Goal: Transaction & Acquisition: Purchase product/service

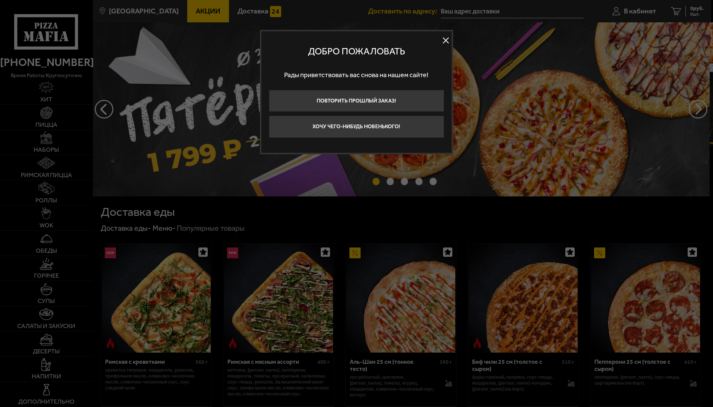
type input "[STREET_ADDRESS]"
click at [447, 41] on button at bounding box center [445, 40] width 11 height 11
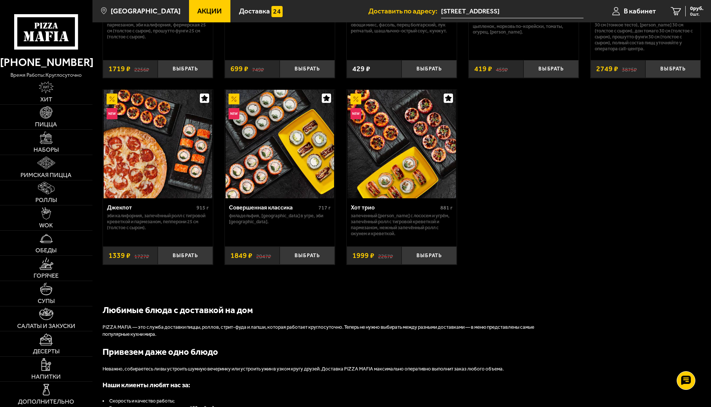
scroll to position [439, 0]
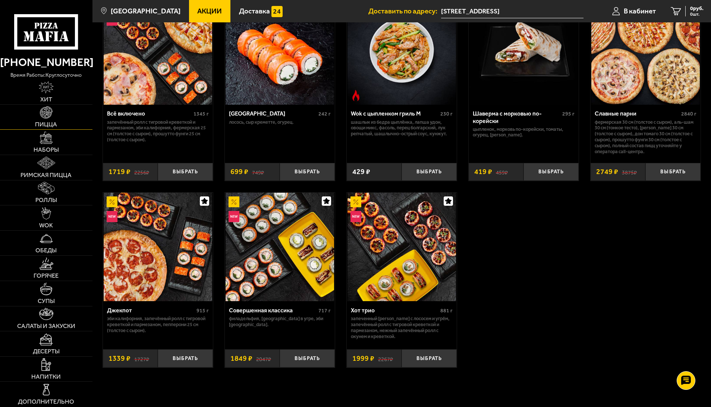
click at [63, 118] on link "Пицца" at bounding box center [46, 117] width 92 height 25
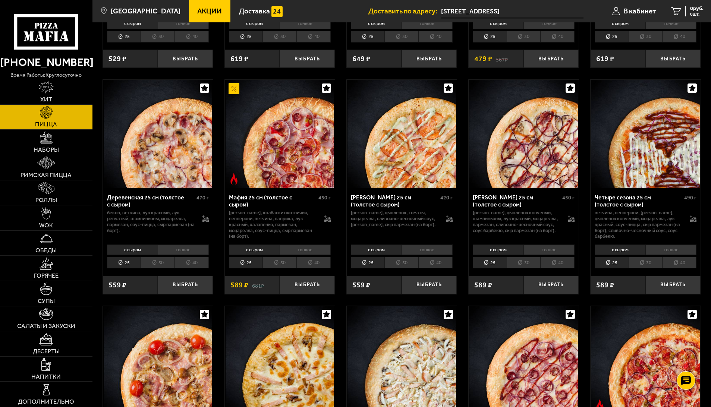
scroll to position [671, 0]
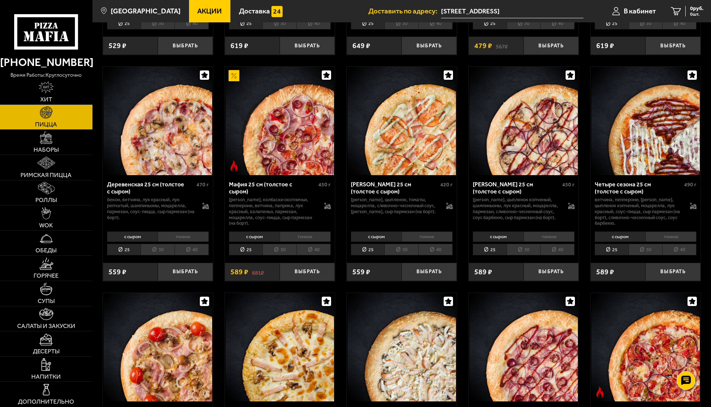
click at [283, 255] on li "30" at bounding box center [279, 250] width 34 height 12
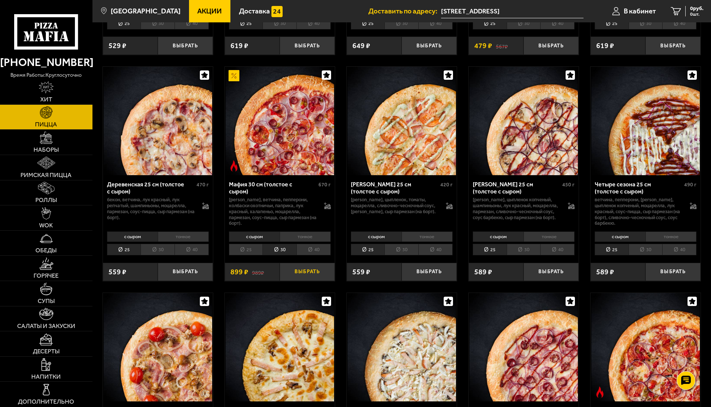
click at [301, 281] on button "Выбрать" at bounding box center [307, 272] width 55 height 18
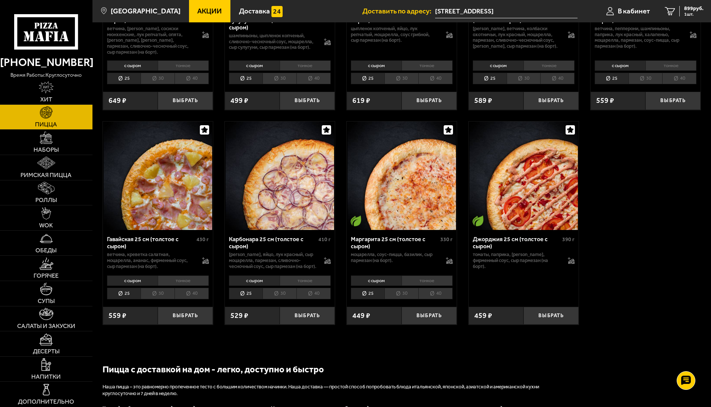
scroll to position [1081, 0]
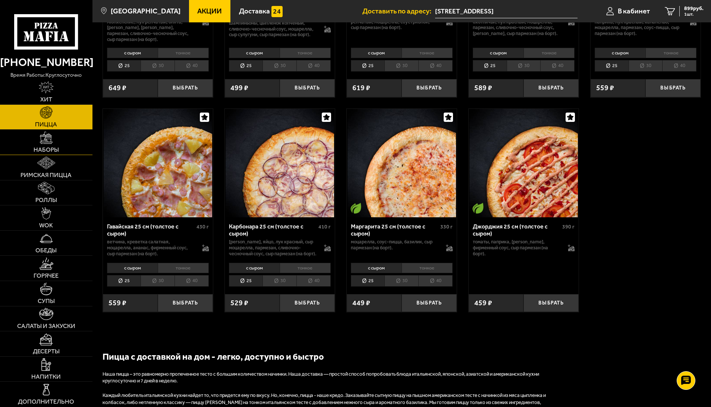
click at [63, 147] on link "Наборы" at bounding box center [46, 142] width 92 height 25
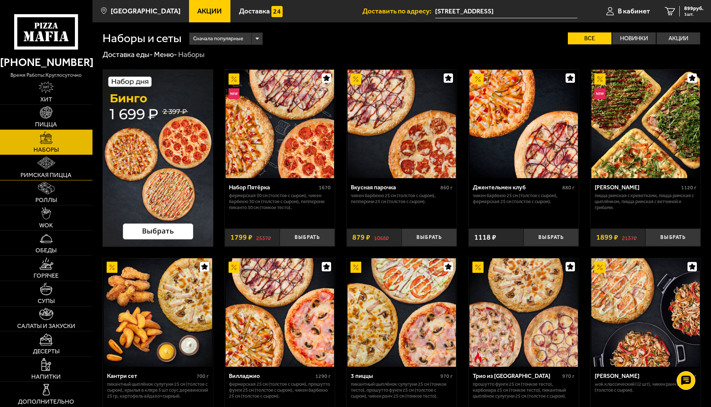
click at [59, 167] on link "Римская пицца" at bounding box center [46, 167] width 92 height 25
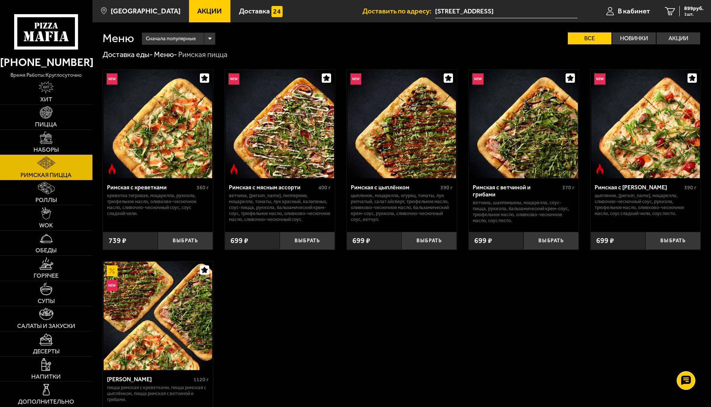
click at [68, 147] on link "Наборы" at bounding box center [46, 142] width 92 height 25
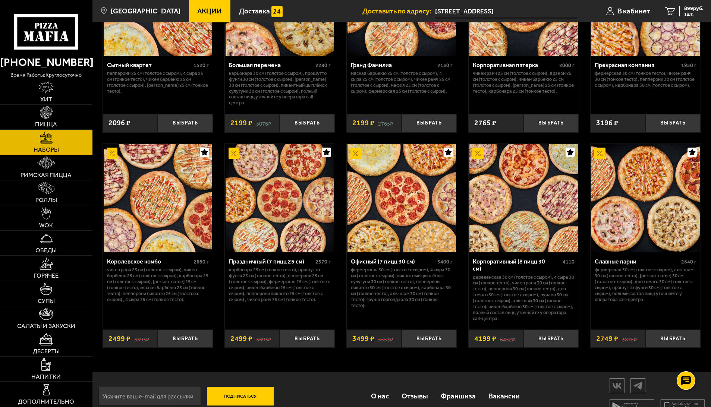
scroll to position [1071, 0]
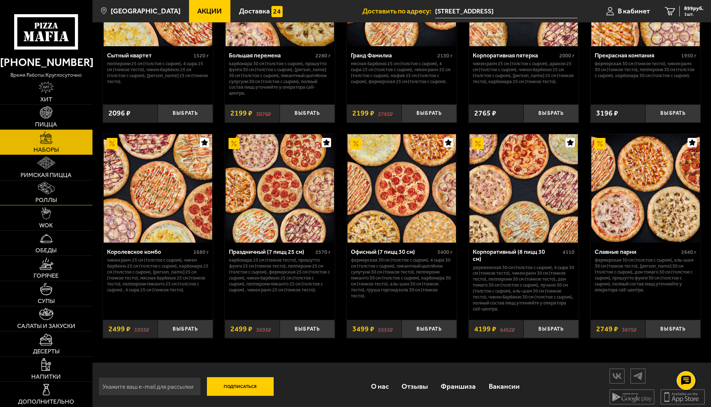
click at [77, 197] on link "Роллы" at bounding box center [46, 192] width 92 height 25
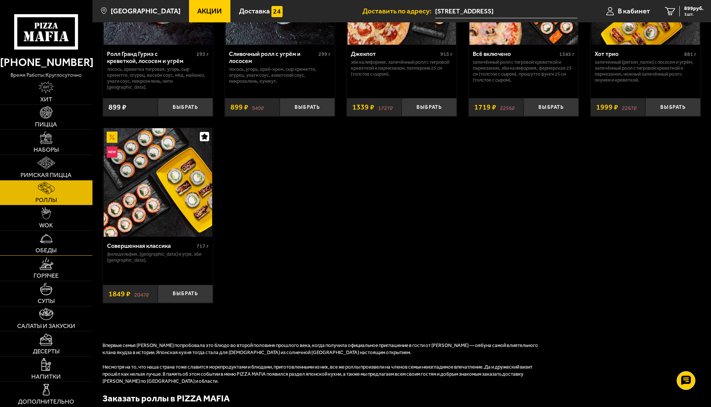
scroll to position [522, 0]
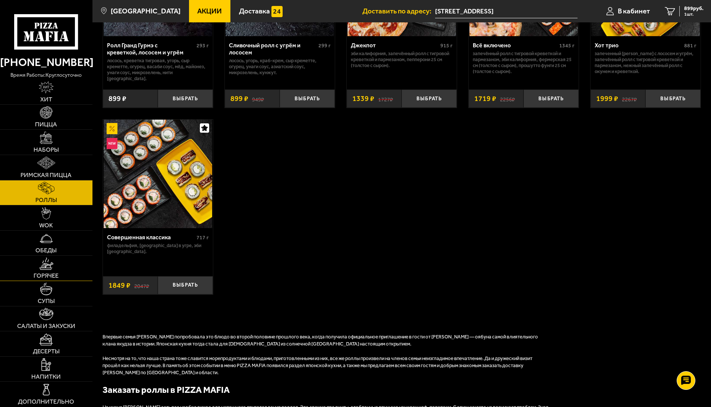
click at [65, 277] on link "Горячее" at bounding box center [46, 268] width 92 height 25
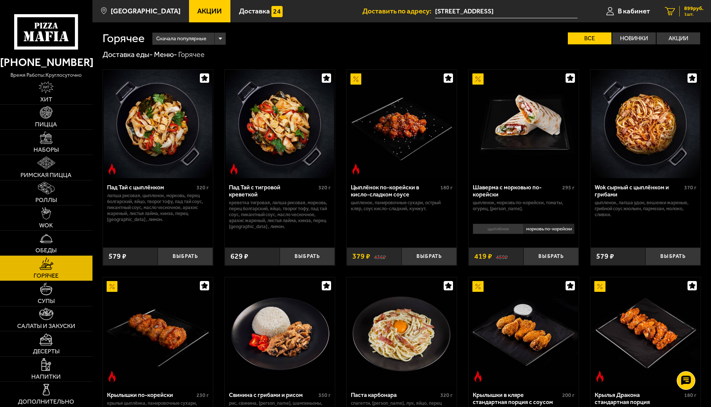
click at [684, 10] on span "899 руб." at bounding box center [693, 8] width 19 height 5
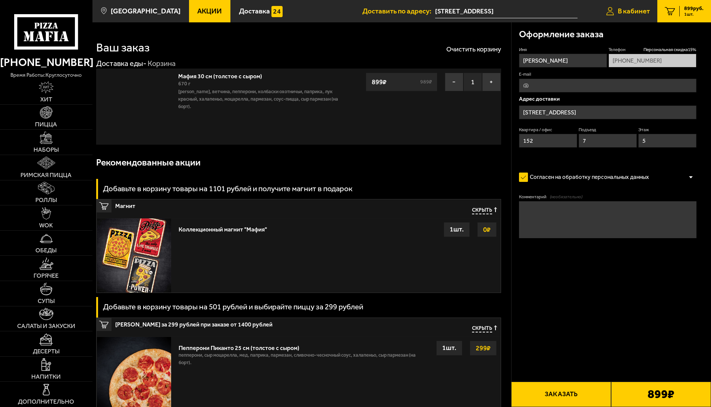
type input "[STREET_ADDRESS]"
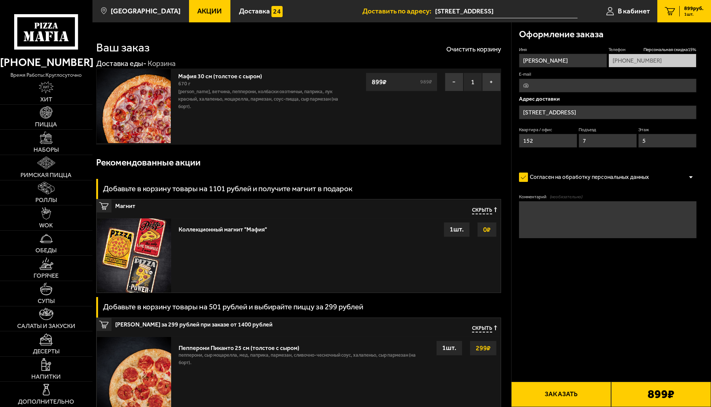
click at [599, 394] on button "Заказать" at bounding box center [561, 394] width 100 height 25
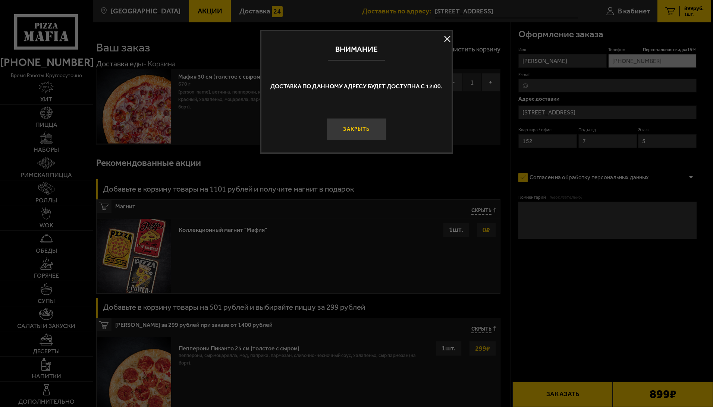
click at [369, 136] on button "Закрыть" at bounding box center [355, 129] width 59 height 22
